Goal: Connect with others: Connect with others

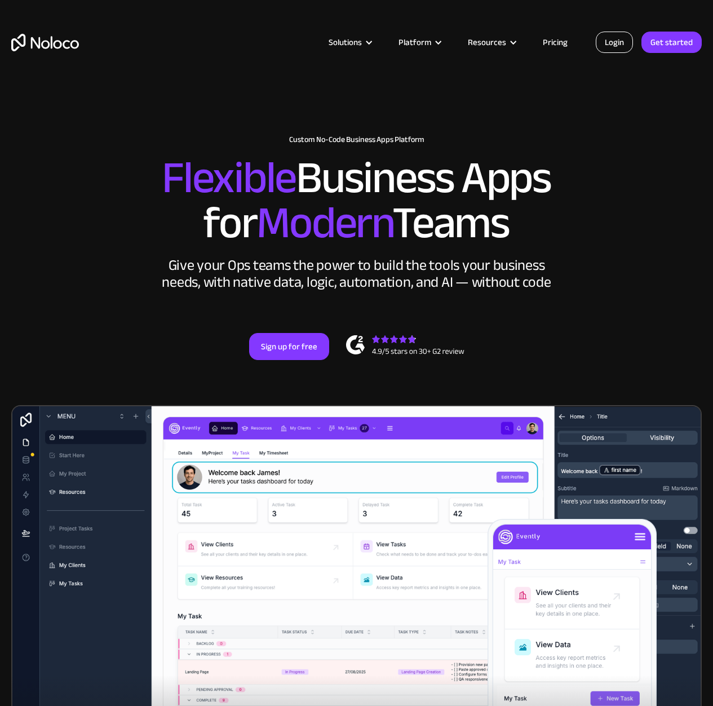
click at [619, 43] on link "Login" at bounding box center [614, 42] width 37 height 21
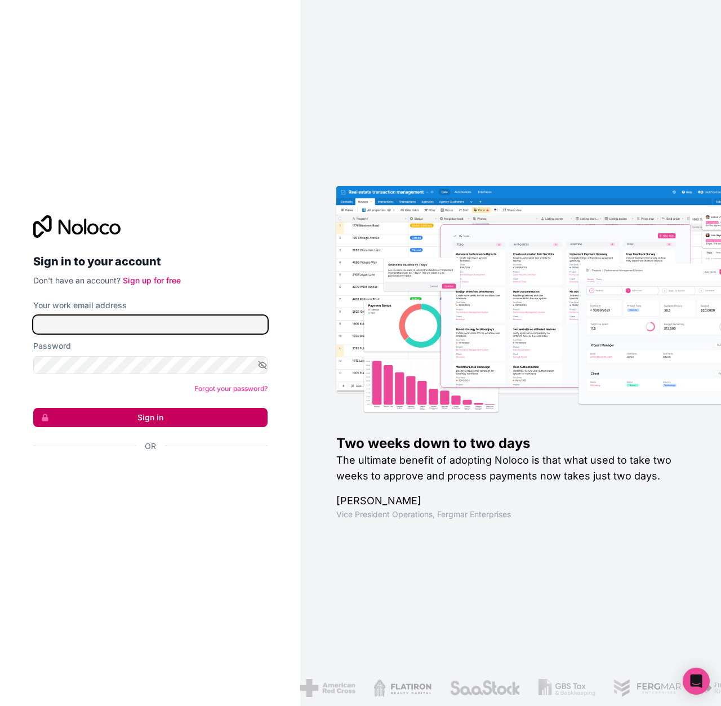
type input "russ@hellomass.co"
click at [170, 421] on button "Sign in" at bounding box center [150, 417] width 234 height 19
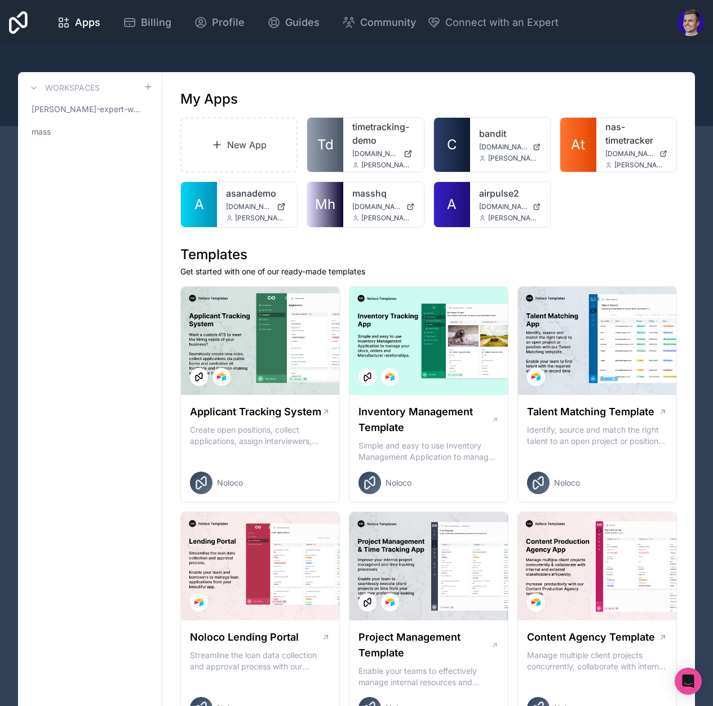
drag, startPoint x: 331, startPoint y: 52, endPoint x: 227, endPoint y: 29, distance: 106.3
click at [330, 52] on div at bounding box center [356, 85] width 713 height 81
click at [47, 130] on span "mass" at bounding box center [41, 131] width 19 height 11
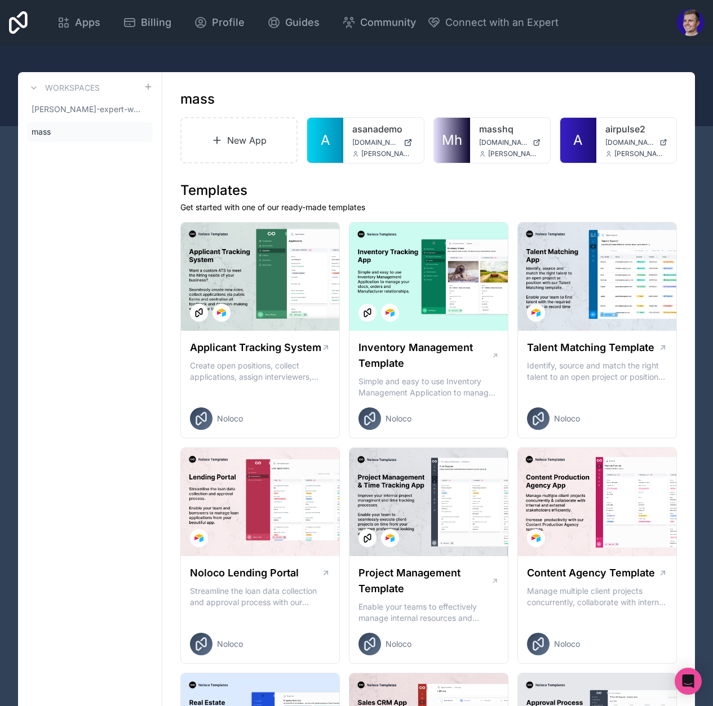
click at [0, 0] on icon at bounding box center [0, 0] width 0 height 0
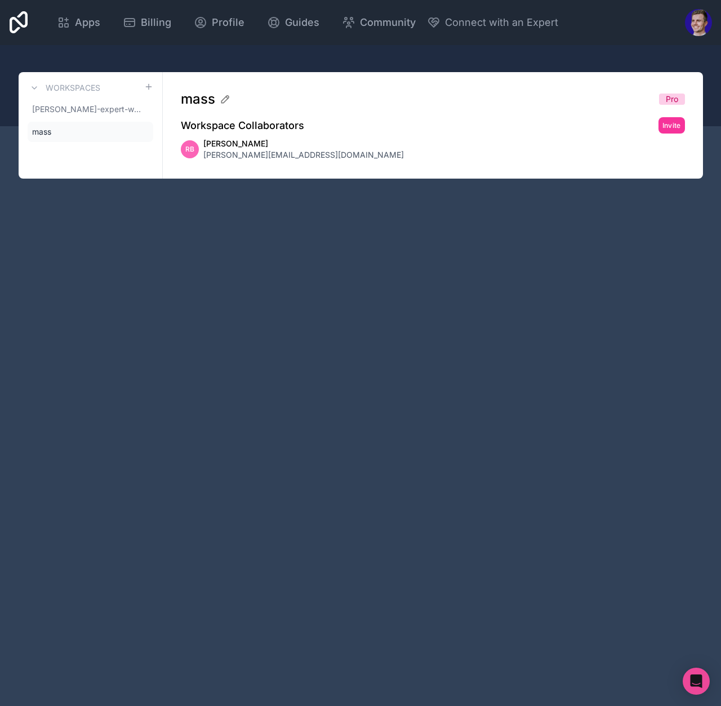
click at [0, 0] on icon at bounding box center [0, 0] width 0 height 0
click at [659, 117] on link "Invite" at bounding box center [672, 125] width 26 height 16
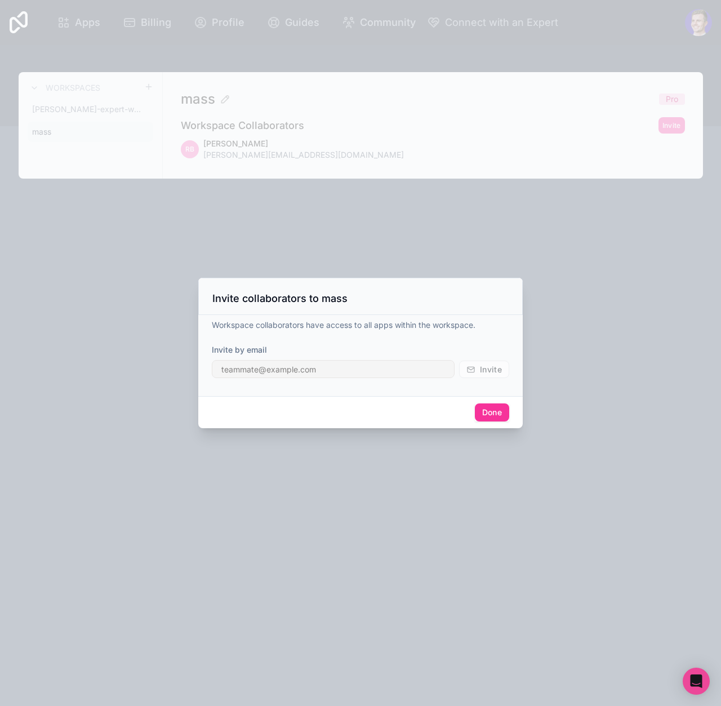
click at [485, 415] on button "Done" at bounding box center [492, 412] width 34 height 18
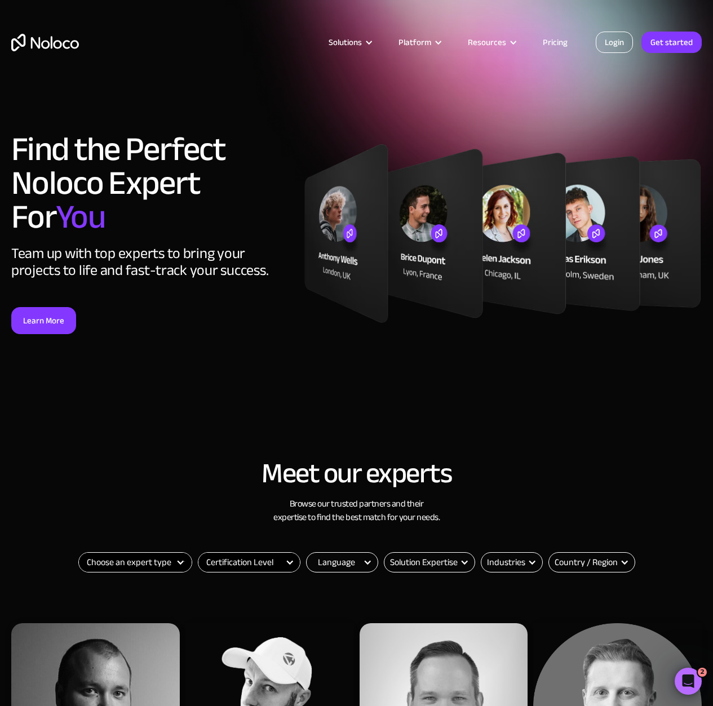
click at [619, 37] on link "Login" at bounding box center [614, 42] width 37 height 21
